Goal: Task Accomplishment & Management: Manage account settings

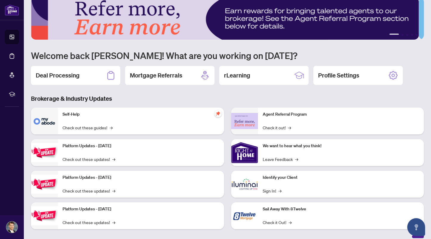
scroll to position [15, 0]
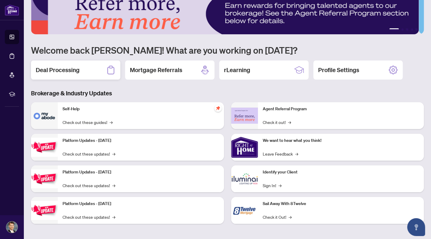
click at [57, 72] on h2 "Deal Processing" at bounding box center [58, 70] width 44 height 8
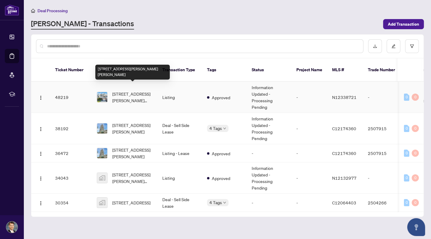
click at [132, 90] on span "[STREET_ADDRESS][PERSON_NAME][PERSON_NAME]" at bounding box center [132, 96] width 40 height 13
